Goal: Task Accomplishment & Management: Manage account settings

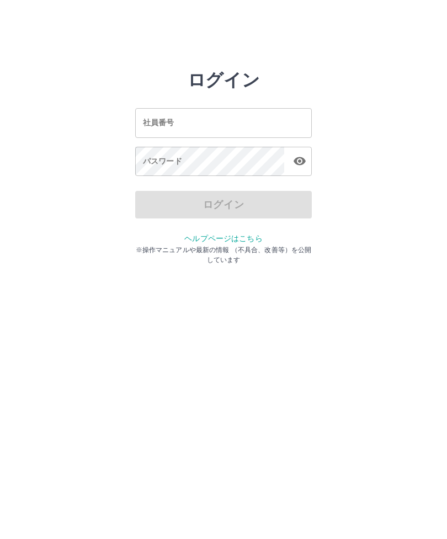
click at [232, 125] on input "社員番号" at bounding box center [223, 122] width 177 height 29
type input "*******"
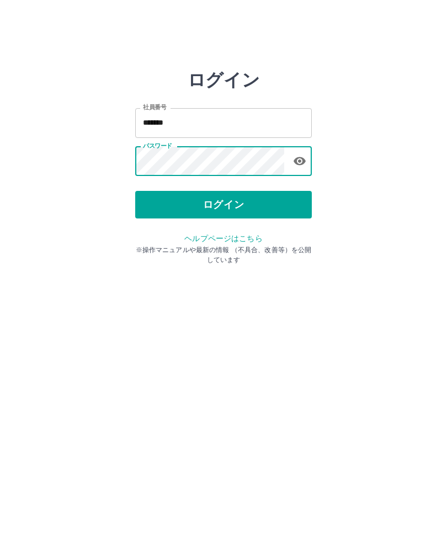
click at [223, 192] on button "ログイン" at bounding box center [223, 205] width 177 height 28
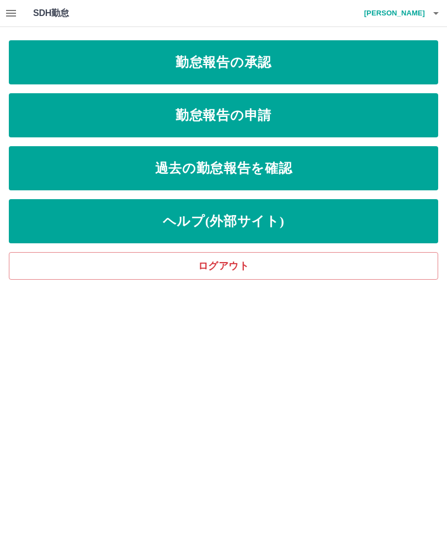
click at [261, 108] on link "勤怠報告の申請" at bounding box center [223, 115] width 429 height 44
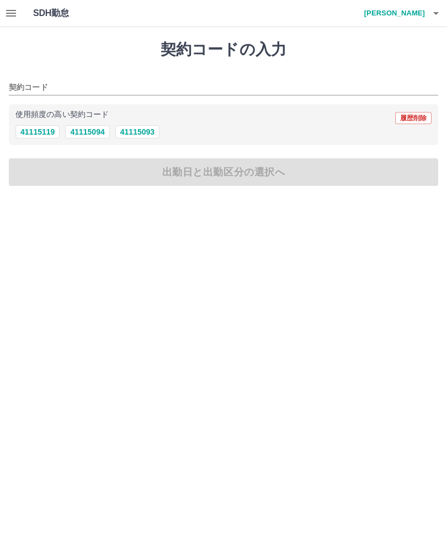
click at [143, 128] on button "41115093" at bounding box center [137, 131] width 44 height 13
type input "********"
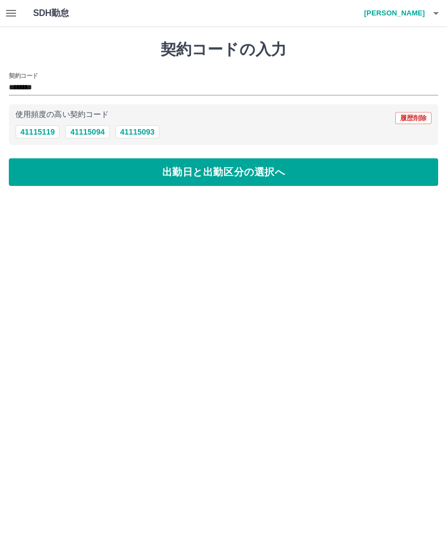
click at [213, 164] on button "出勤日と出勤区分の選択へ" at bounding box center [223, 172] width 429 height 28
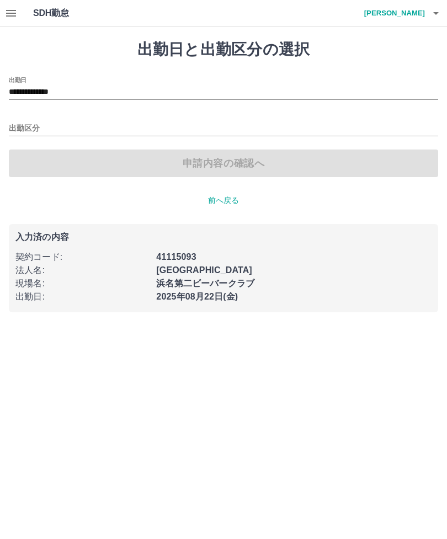
click at [26, 124] on input "出勤区分" at bounding box center [223, 129] width 429 height 14
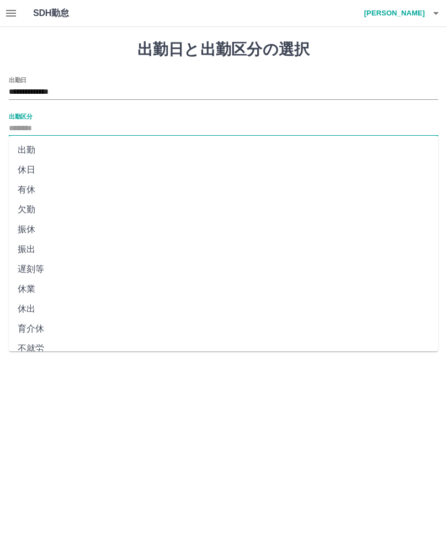
click at [29, 145] on li "出勤" at bounding box center [223, 150] width 429 height 20
type input "**"
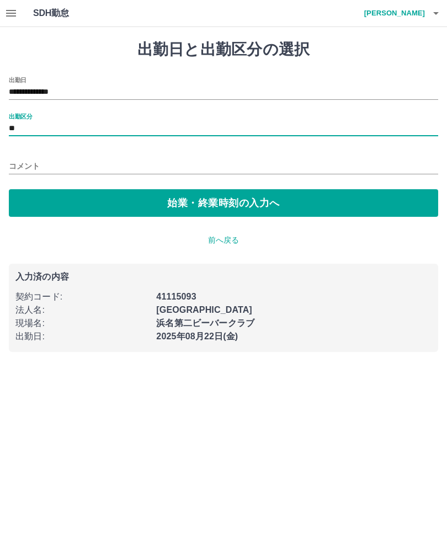
click at [24, 159] on input "コメント" at bounding box center [223, 166] width 429 height 16
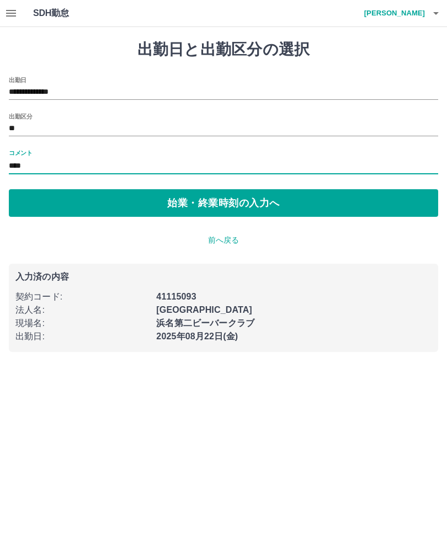
type input "****"
click at [209, 198] on button "始業・終業時刻の入力へ" at bounding box center [223, 203] width 429 height 28
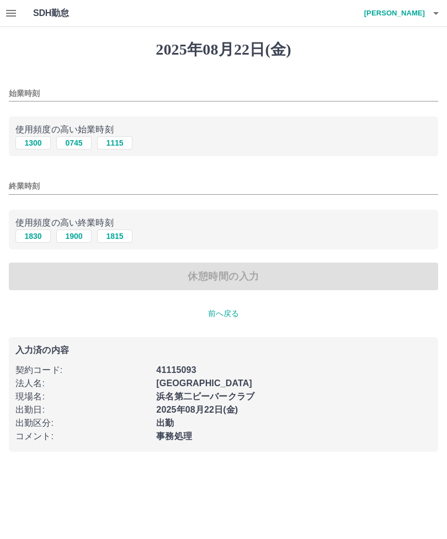
click at [79, 146] on button "0745" at bounding box center [73, 142] width 35 height 13
type input "****"
click at [78, 230] on button "1900" at bounding box center [73, 235] width 35 height 13
type input "****"
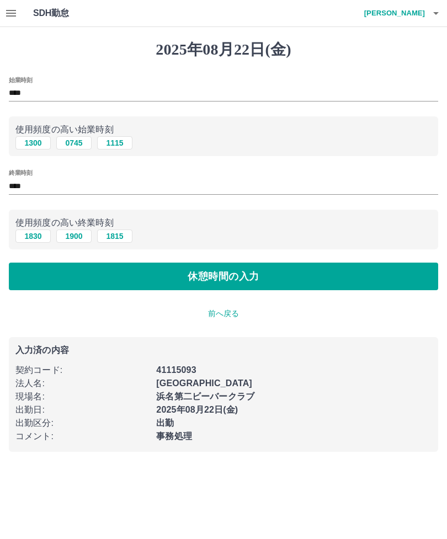
click at [226, 272] on button "休憩時間の入力" at bounding box center [223, 277] width 429 height 28
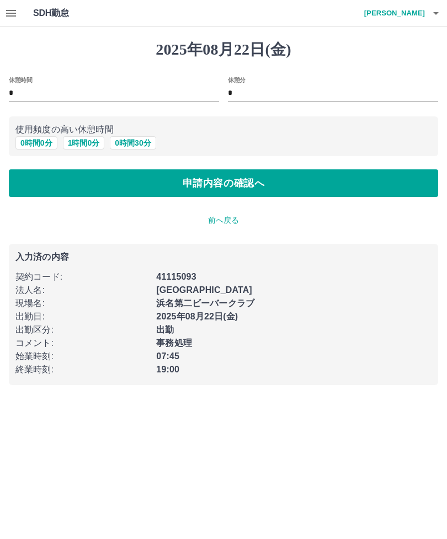
click at [87, 140] on button "1 時間 0 分" at bounding box center [84, 142] width 42 height 13
type input "*"
click at [218, 177] on button "申請内容の確認へ" at bounding box center [223, 183] width 429 height 28
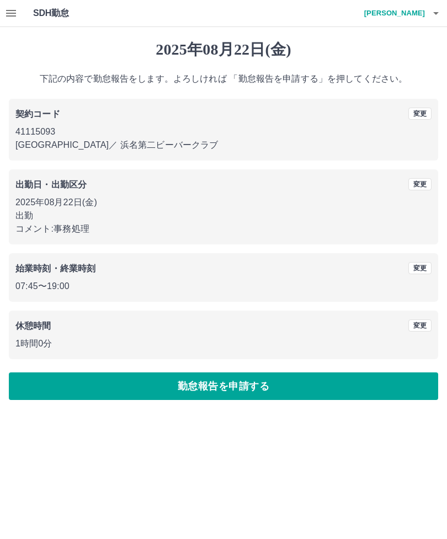
click at [227, 384] on button "勤怠報告を申請する" at bounding box center [223, 386] width 429 height 28
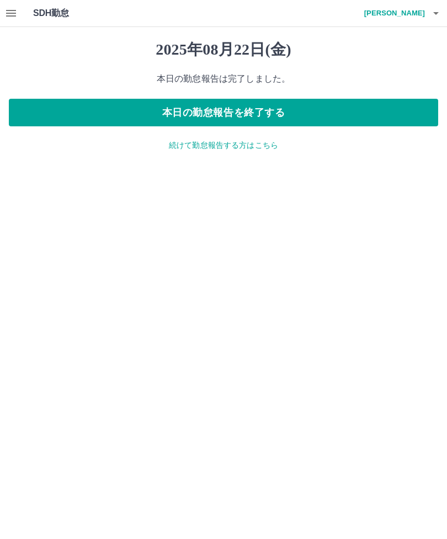
click at [222, 111] on button "本日の勤怠報告を終了する" at bounding box center [223, 113] width 429 height 28
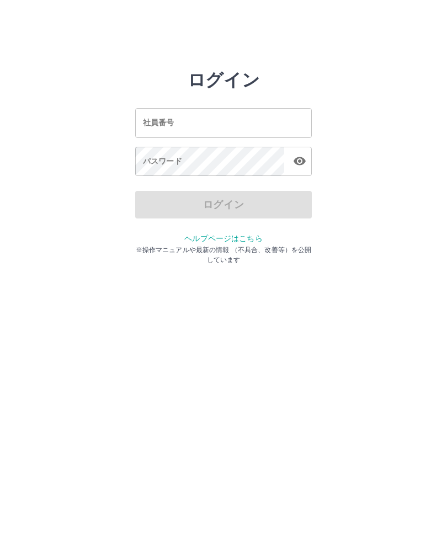
click at [237, 104] on div "社員番号 社員番号 パスワード パスワード" at bounding box center [223, 140] width 177 height 100
click at [231, 117] on input "社員番号" at bounding box center [223, 122] width 177 height 29
type input "*******"
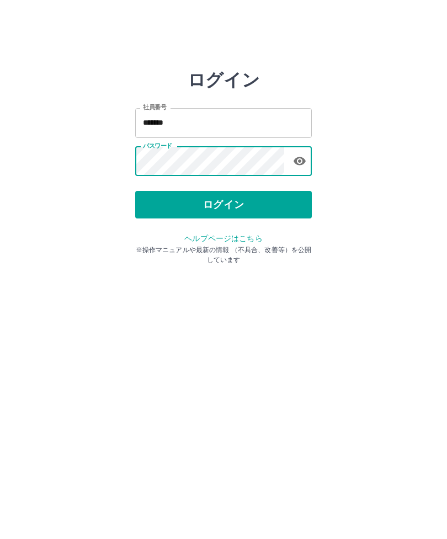
click at [231, 204] on button "ログイン" at bounding box center [223, 205] width 177 height 28
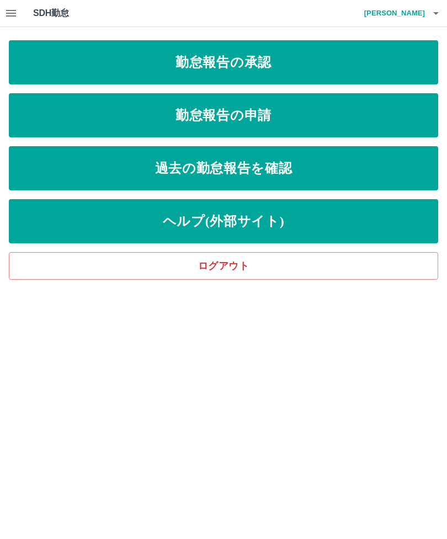
click at [255, 58] on link "勤怠報告の承認" at bounding box center [223, 62] width 429 height 44
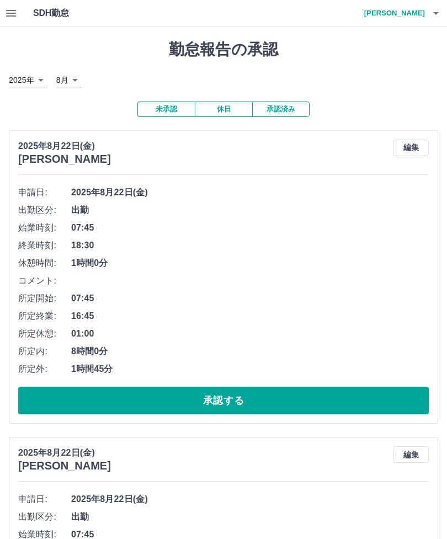
click at [245, 392] on button "承認する" at bounding box center [223, 401] width 410 height 28
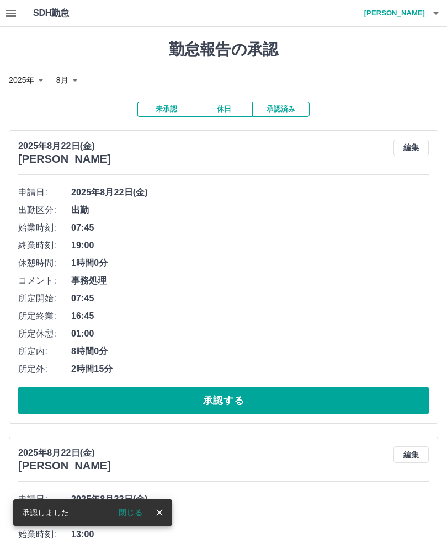
click at [232, 398] on button "承認する" at bounding box center [223, 401] width 410 height 28
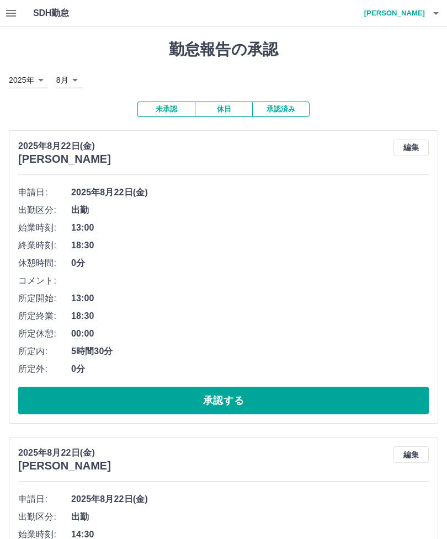
click at [237, 387] on button "承認する" at bounding box center [223, 401] width 410 height 28
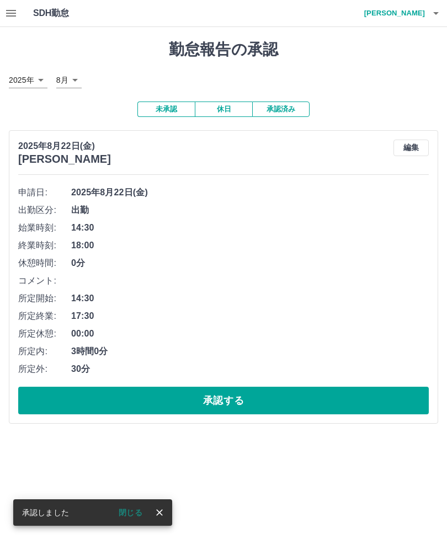
click at [248, 383] on div "申請日: 2025年8月22日(金) 出勤区分: 出勤 始業時刻: 14:30 終業時刻: 18:00 休憩時間: 0分 コメント: 所定開始: 14:30 …" at bounding box center [223, 299] width 410 height 231
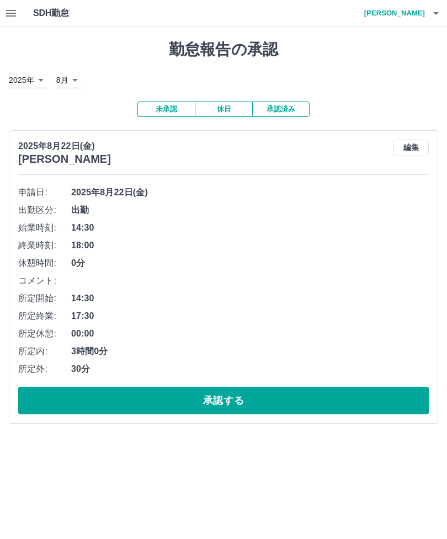
click at [237, 389] on button "承認する" at bounding box center [223, 401] width 410 height 28
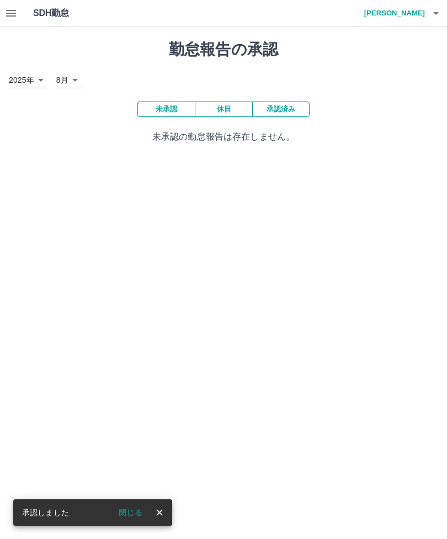
click at [165, 510] on button "close" at bounding box center [159, 512] width 17 height 17
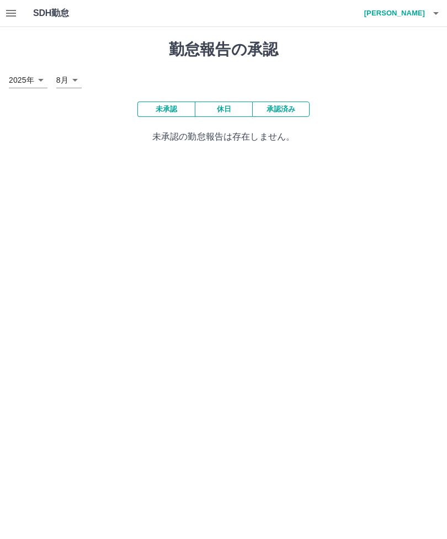
click at [416, 17] on h4 "菅原　弘子" at bounding box center [392, 13] width 66 height 26
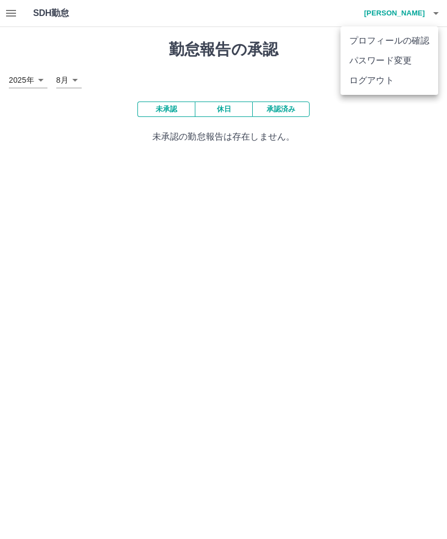
click at [375, 77] on li "ログアウト" at bounding box center [389, 81] width 98 height 20
